Goal: Task Accomplishment & Management: Manage account settings

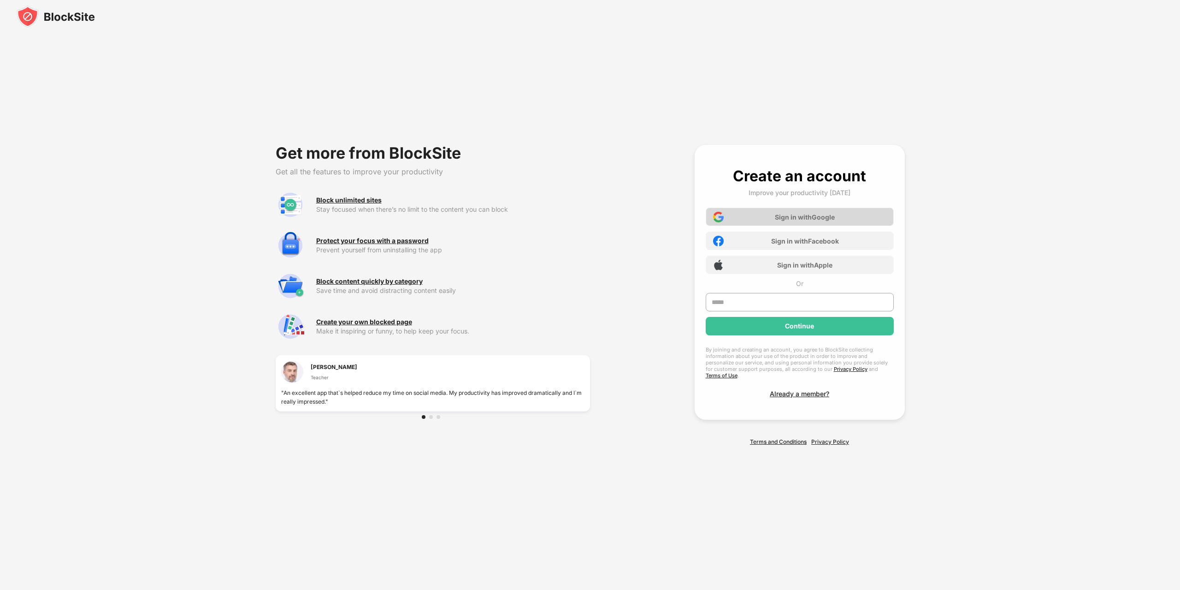
click at [795, 211] on div "Sign in with Google" at bounding box center [800, 217] width 188 height 18
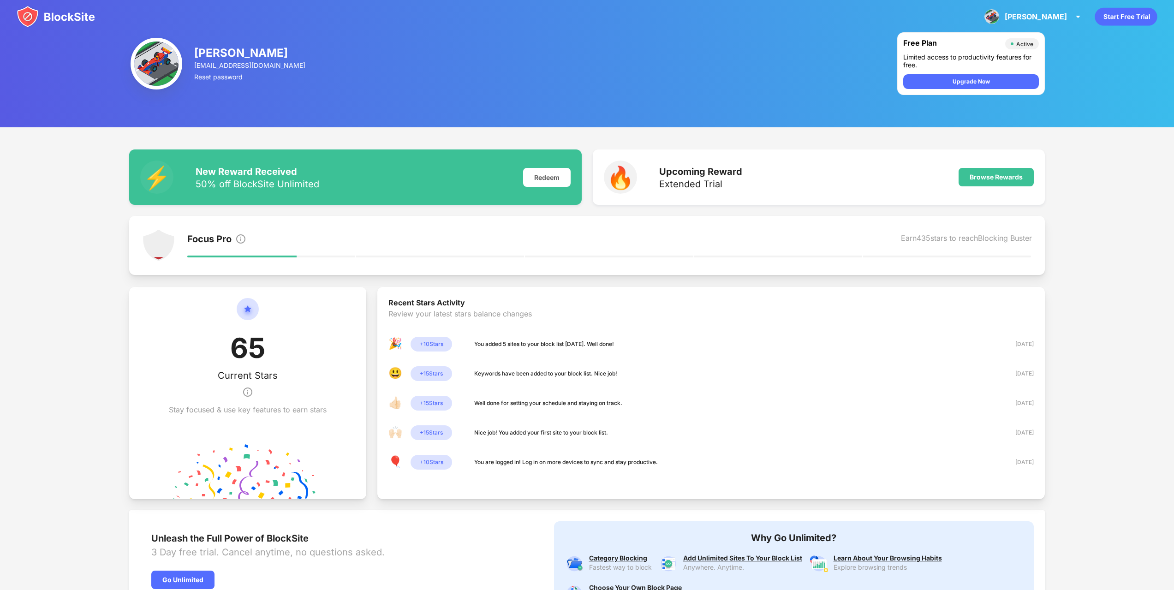
click at [13, 24] on div "[PERSON_NAME] View Account Insights Premium Rewards Settings Support Log Out" at bounding box center [587, 16] width 1174 height 33
click at [31, 22] on img at bounding box center [56, 17] width 78 height 22
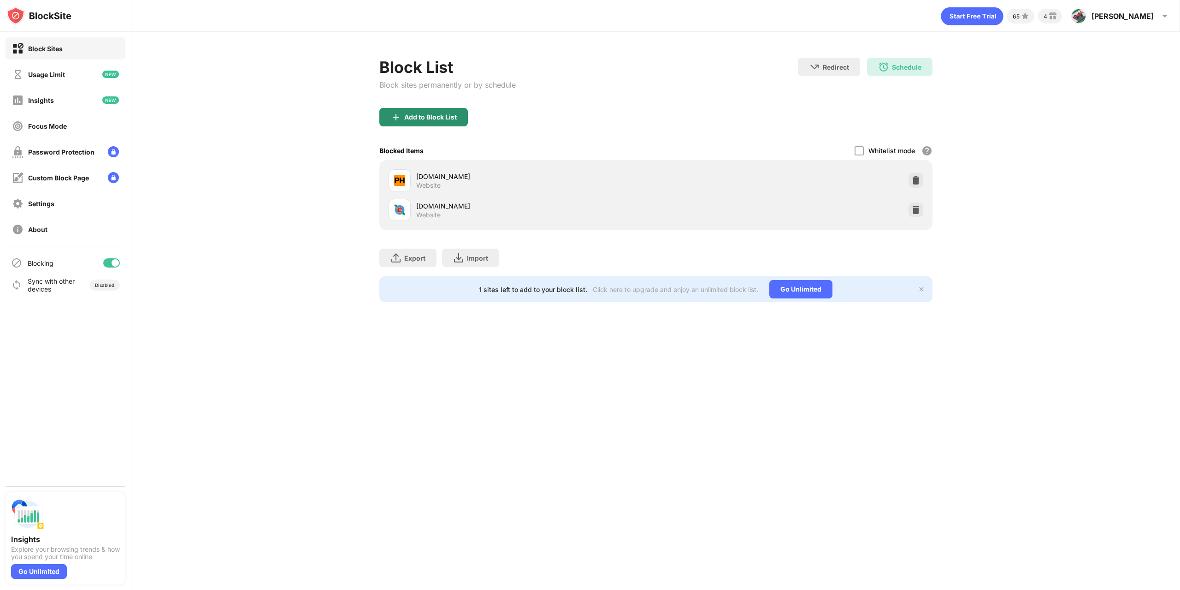
click at [458, 114] on div "Add to Block List" at bounding box center [424, 117] width 89 height 18
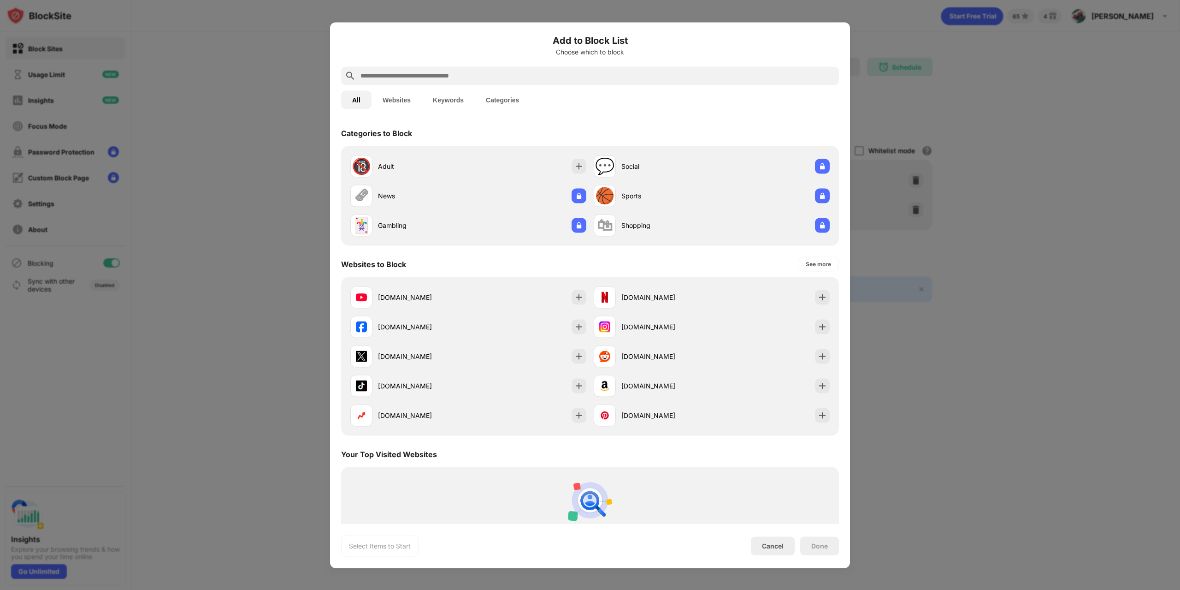
click at [524, 65] on div "Add to Block List Choose which to block" at bounding box center [590, 49] width 498 height 33
click at [529, 77] on input "text" at bounding box center [598, 75] width 476 height 11
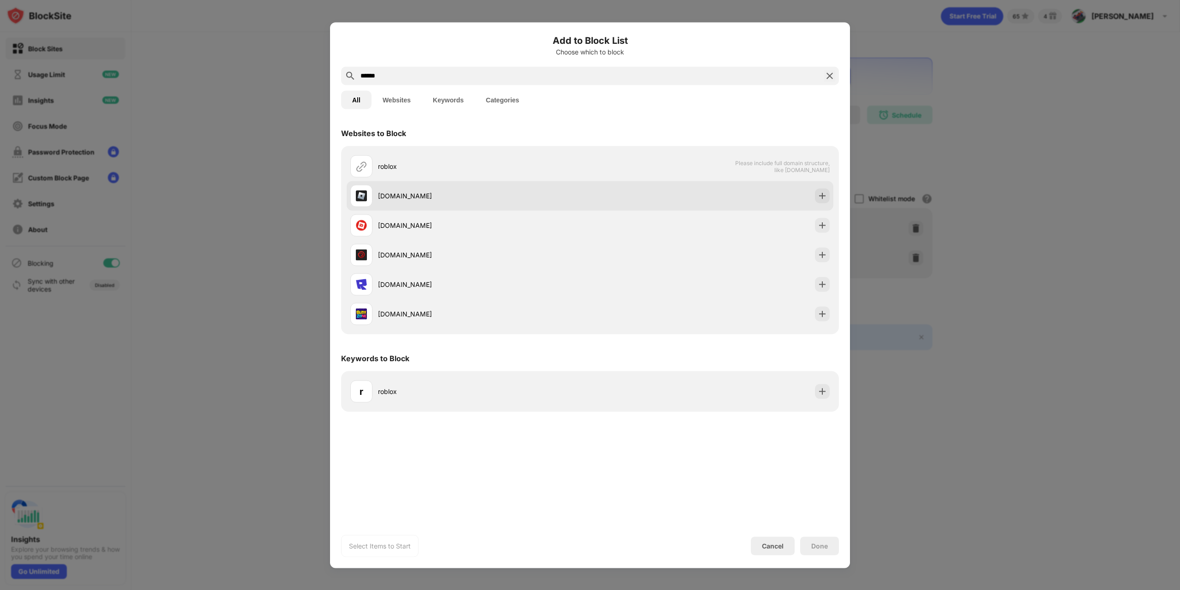
type input "******"
click at [817, 200] on div at bounding box center [822, 195] width 15 height 15
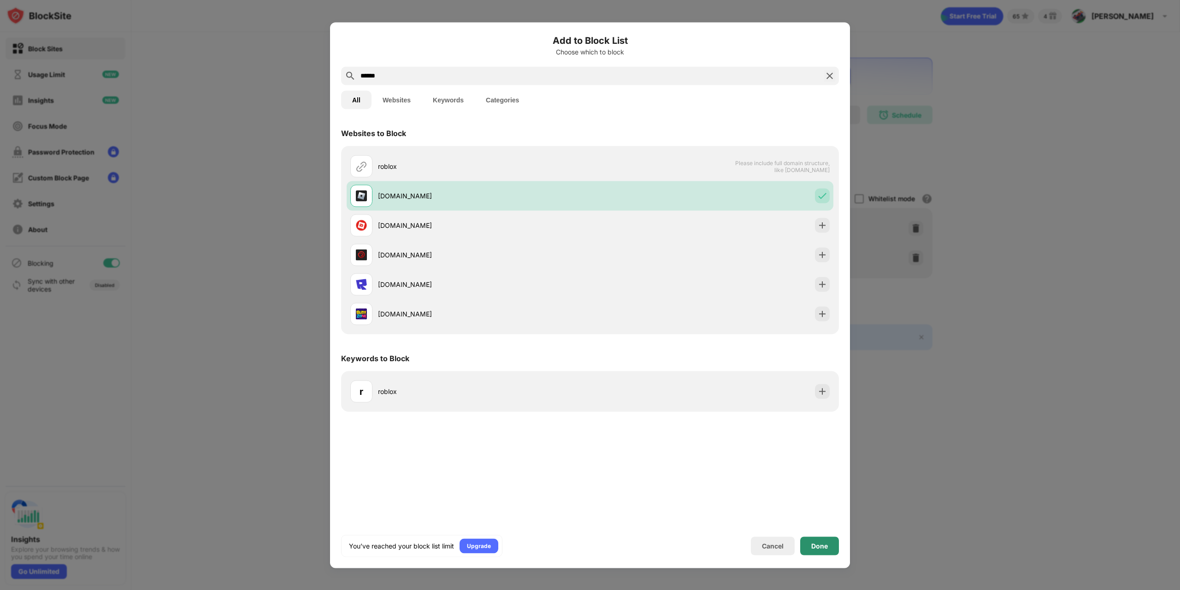
click at [828, 550] on div "Done" at bounding box center [820, 545] width 39 height 18
